Goal: Navigation & Orientation: Find specific page/section

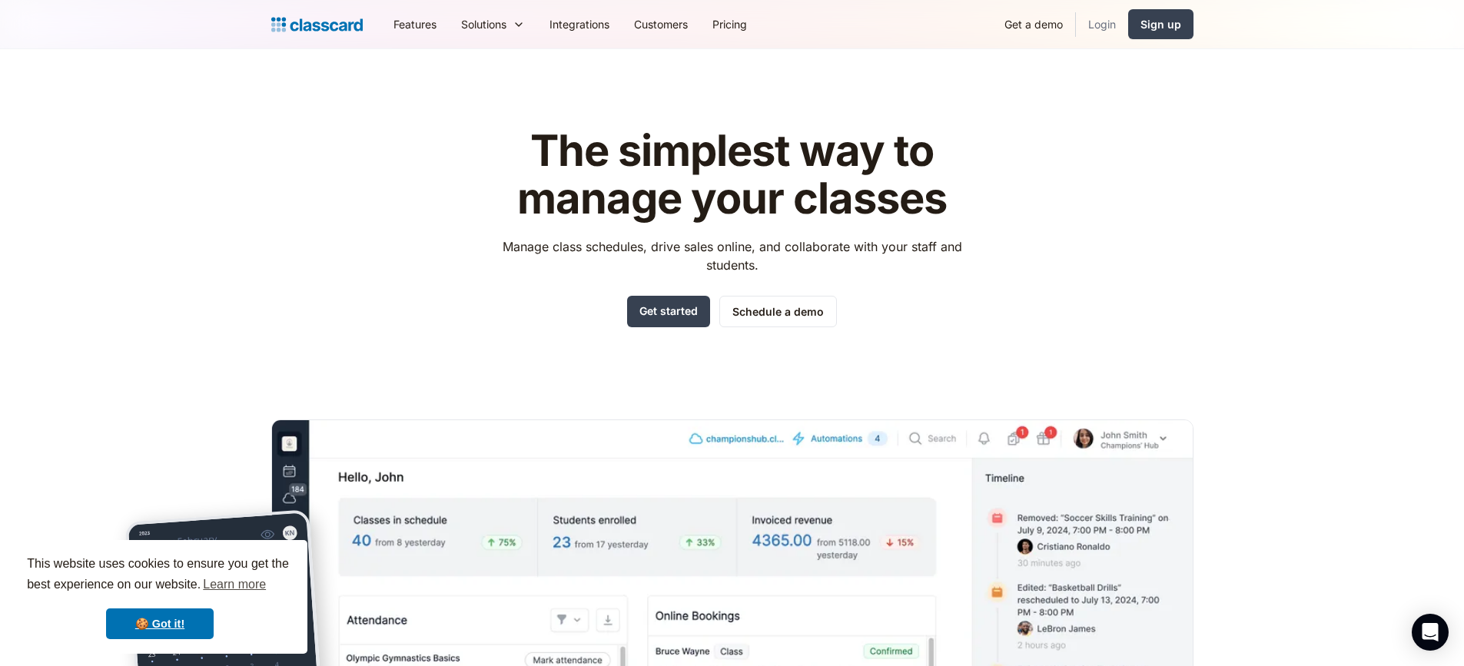
click at [1099, 22] on link "Login" at bounding box center [1102, 24] width 52 height 35
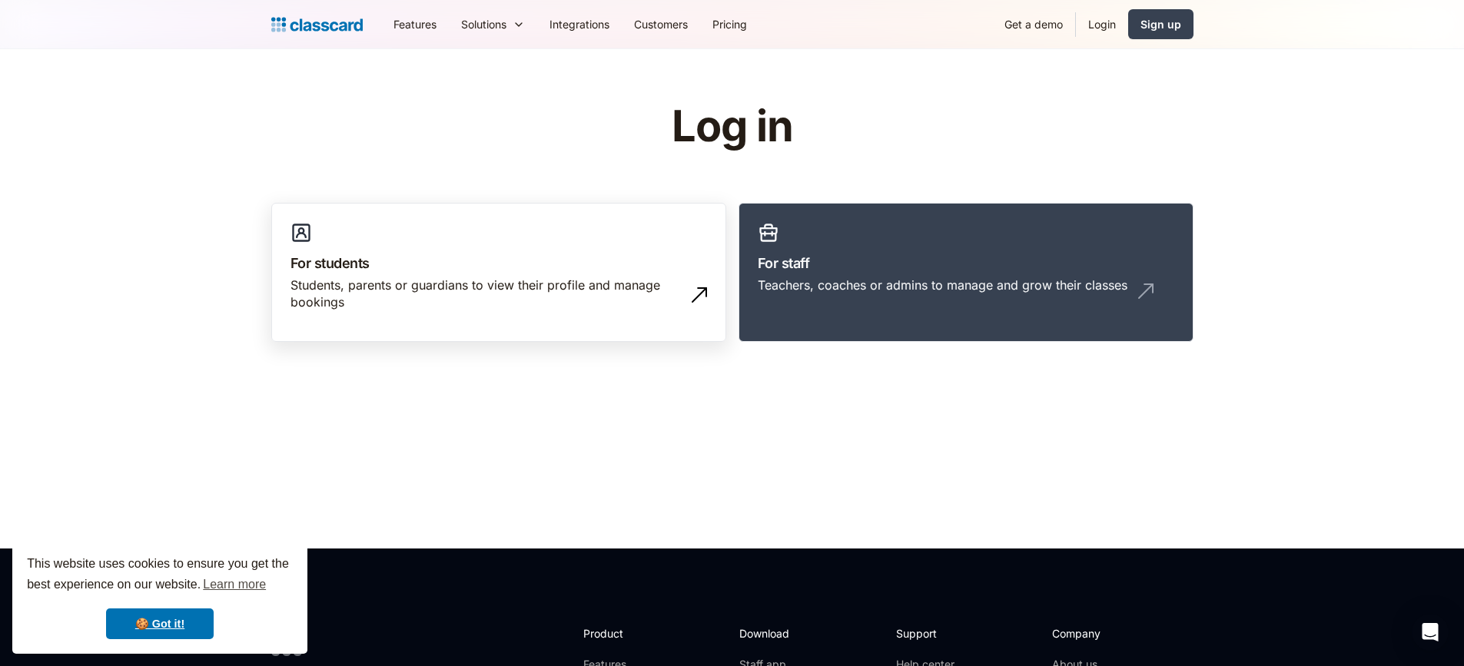
click at [400, 247] on link "For students Students, parents or guardians to view their profile and manage bo…" at bounding box center [498, 273] width 455 height 140
